Goal: Complete application form

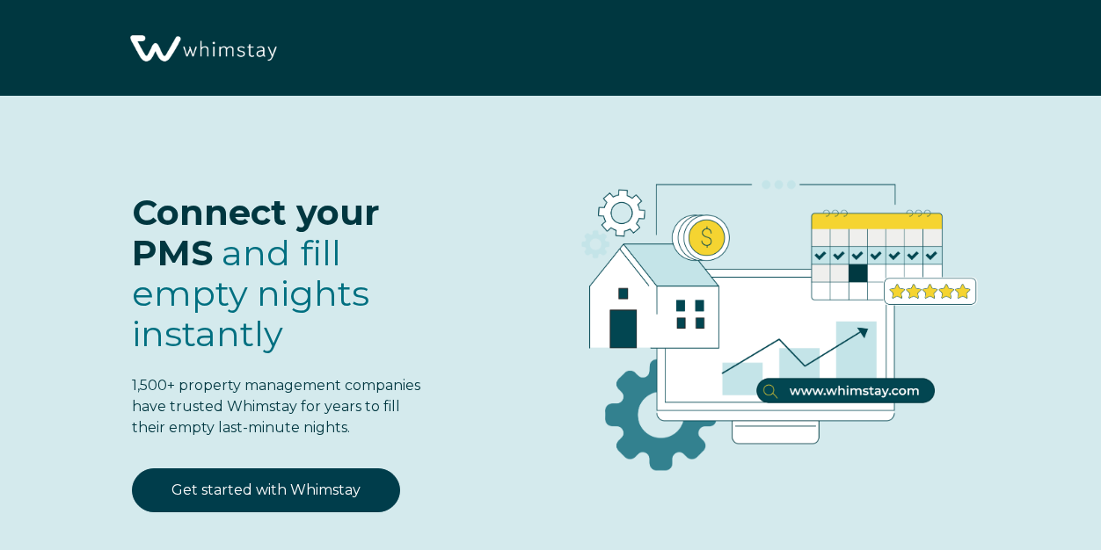
select select "US"
select select "Standard"
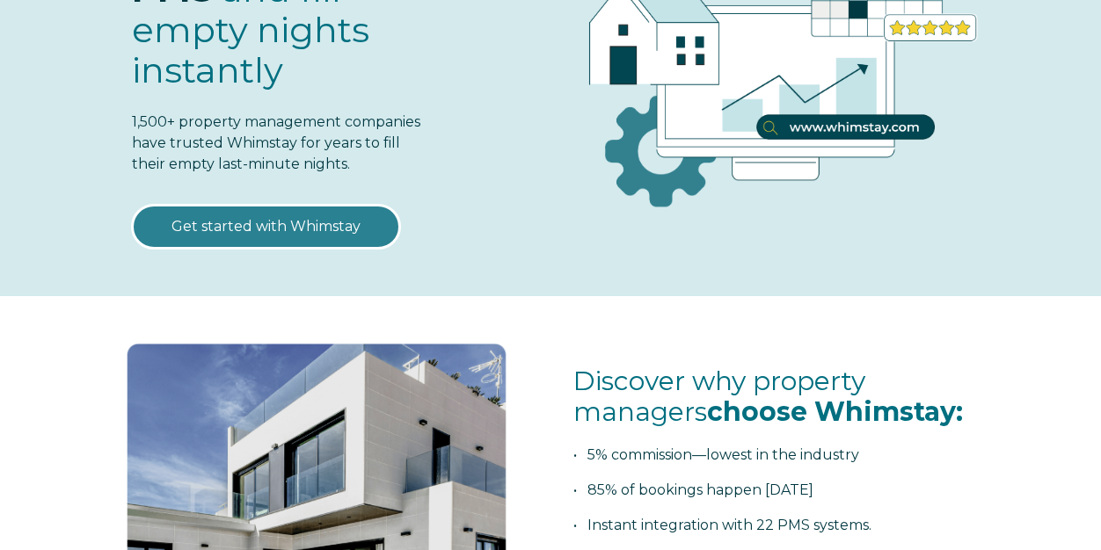
click at [295, 225] on link "Get started with Whimstay" at bounding box center [266, 227] width 268 height 44
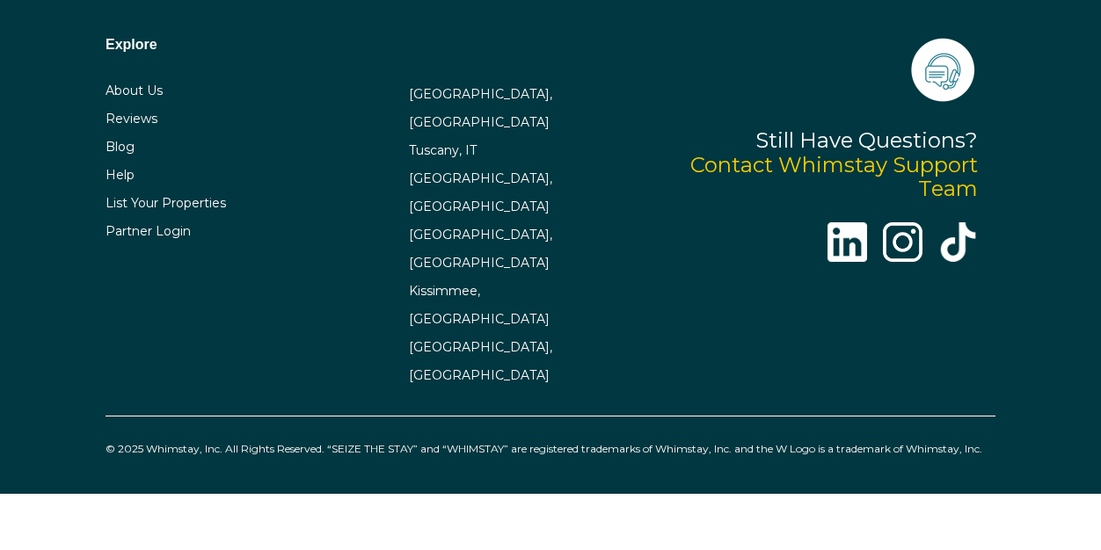
scroll to position [4277, 0]
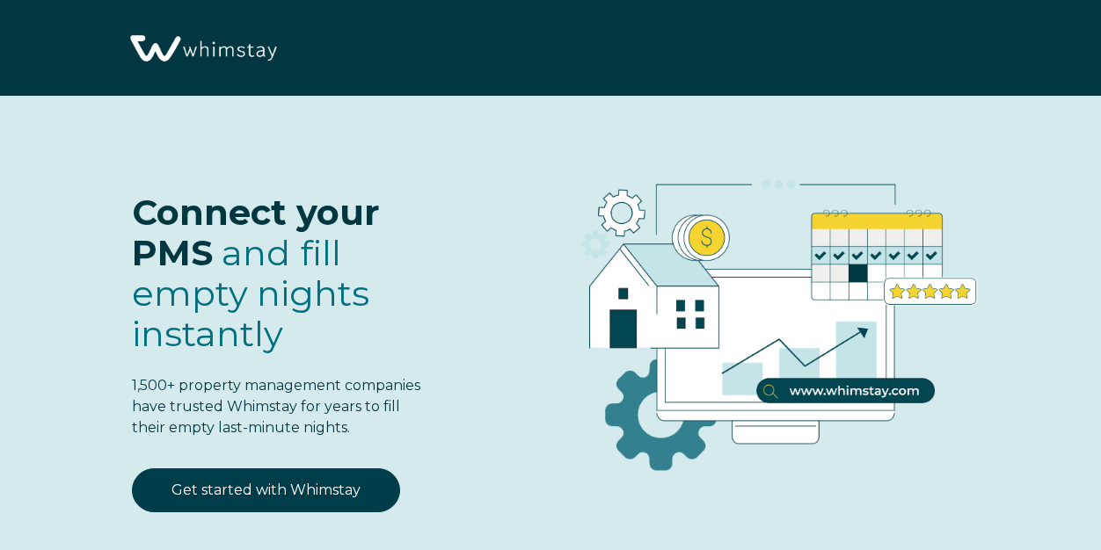
scroll to position [2029, 0]
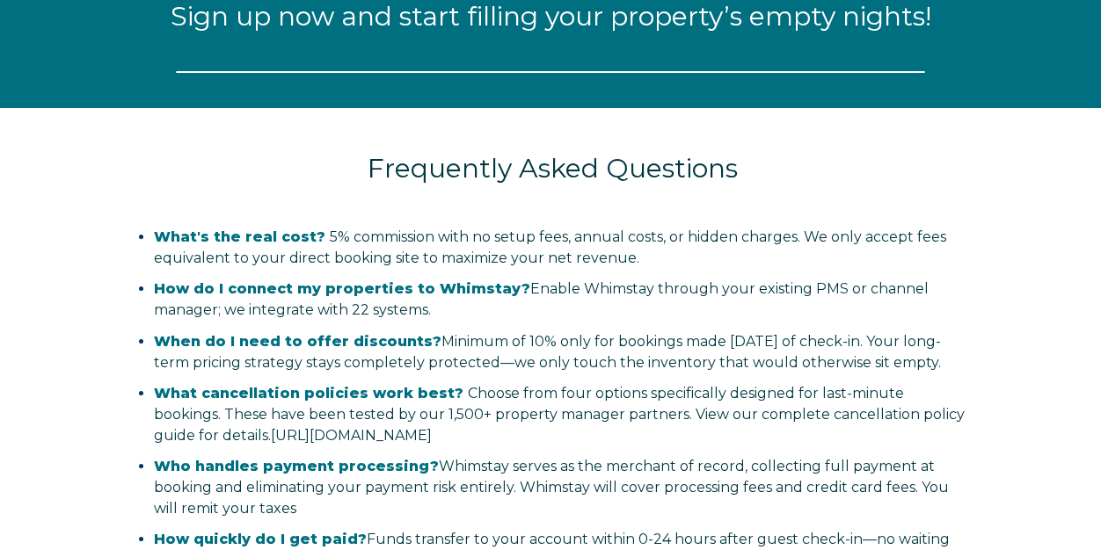
select select "US"
select select "Standard"
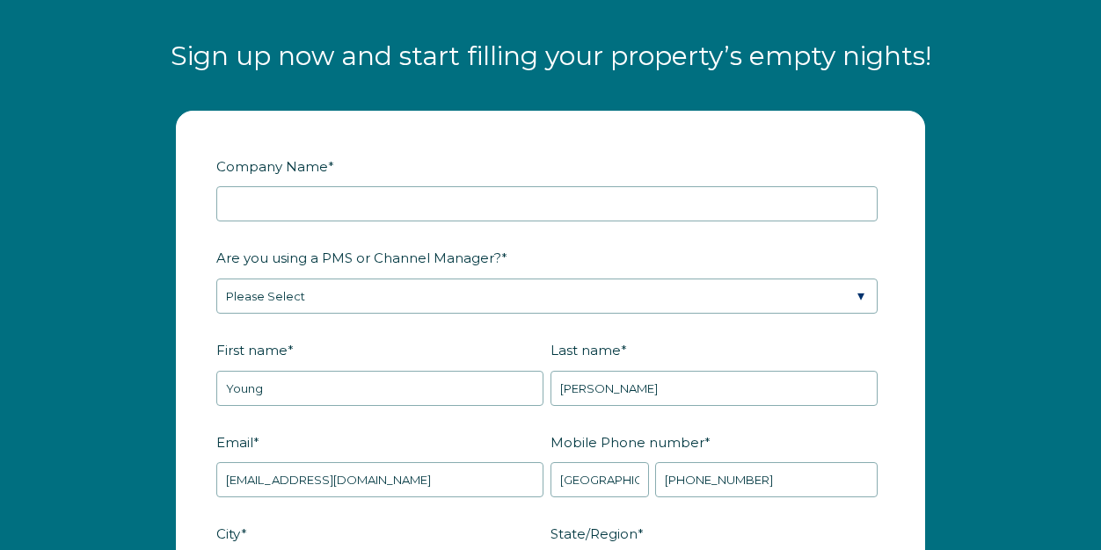
scroll to position [1991, 0]
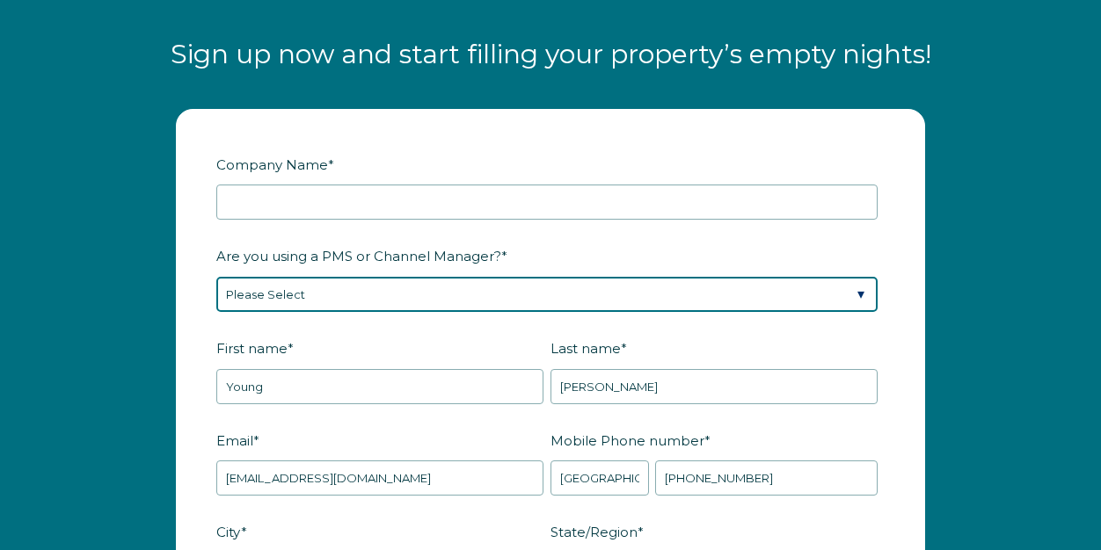
click at [426, 305] on select "Please Select Barefoot BookingPal Boost Brightside CiiRUS Escapia Guesty Hostaw…" at bounding box center [546, 294] width 661 height 35
select select "Hostaway"
click at [216, 277] on select "Please Select Barefoot BookingPal Boost Brightside CiiRUS Escapia Guesty Hostaw…" at bounding box center [546, 294] width 661 height 35
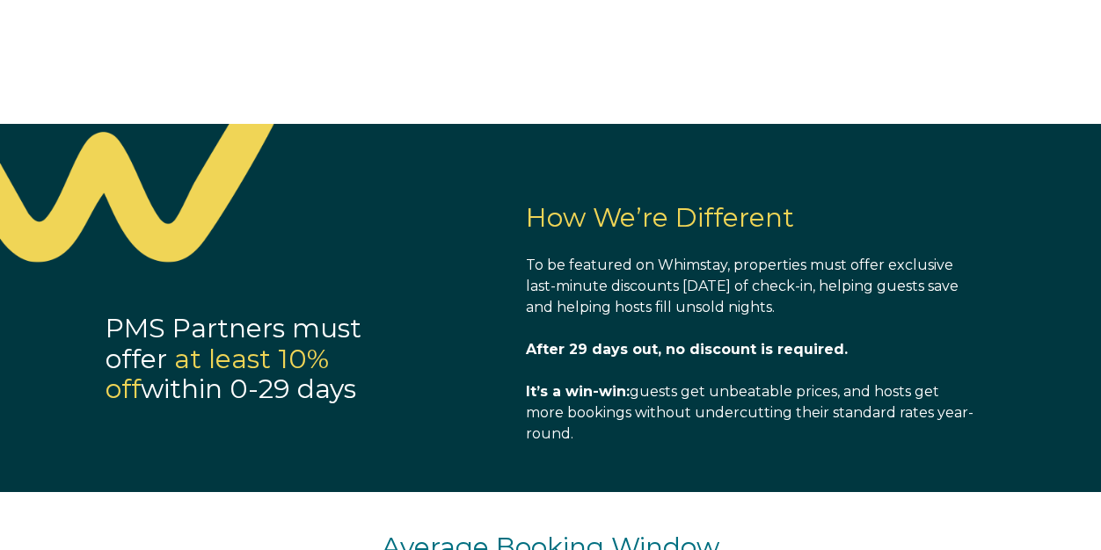
scroll to position [1112, 0]
